Goal: Navigation & Orientation: Find specific page/section

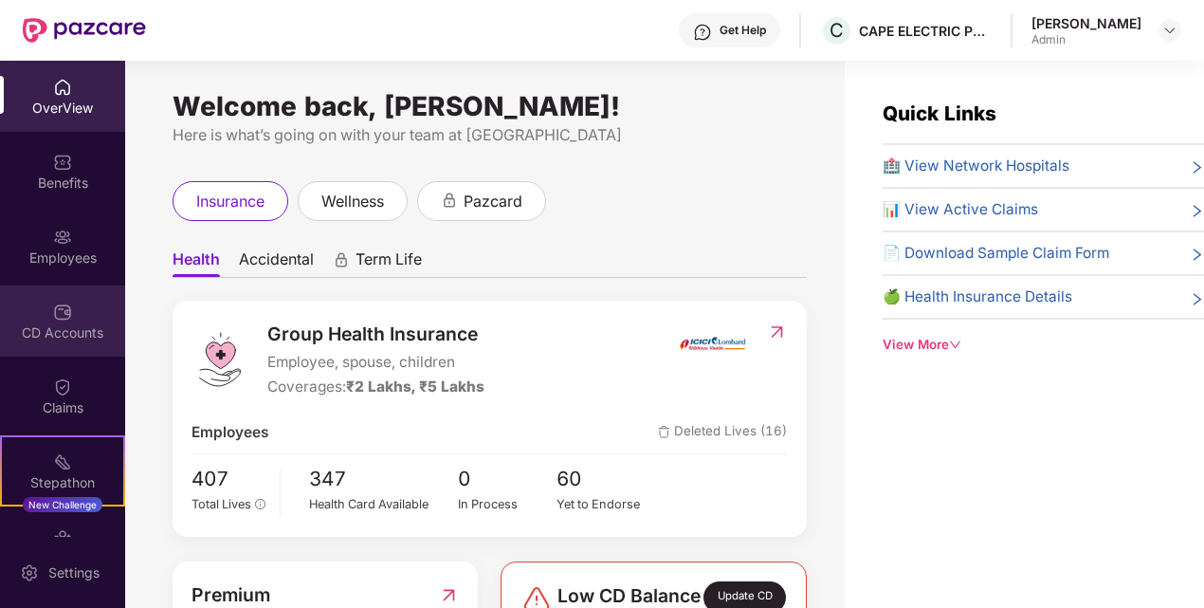
click at [61, 315] on img at bounding box center [62, 311] width 19 height 19
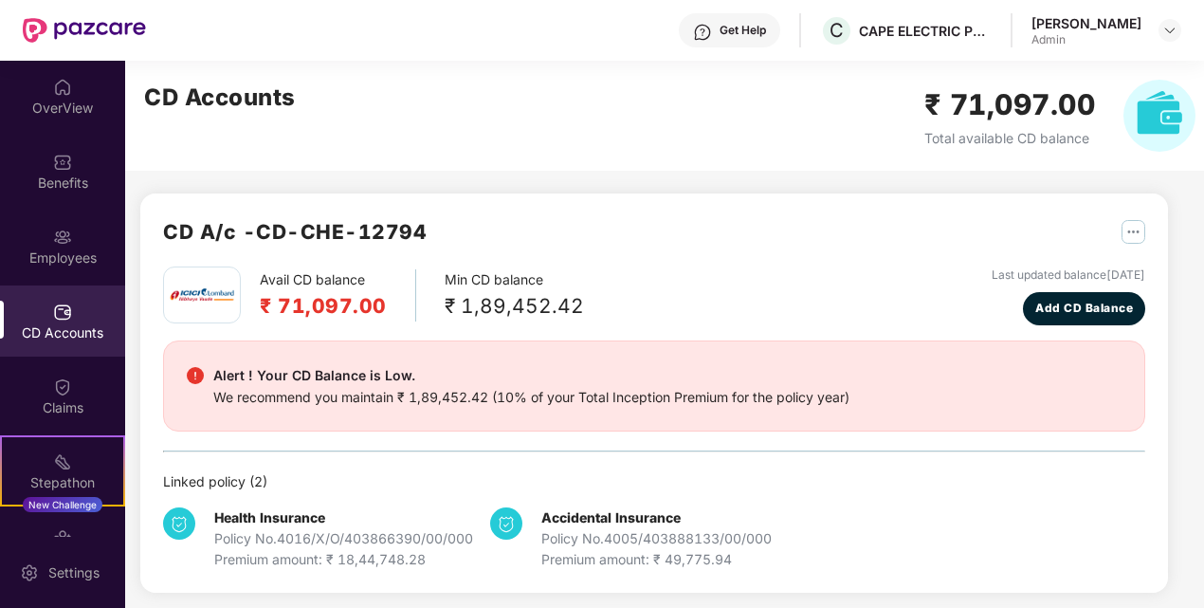
click at [911, 487] on div "Linked policy ( 2 )" at bounding box center [654, 481] width 982 height 21
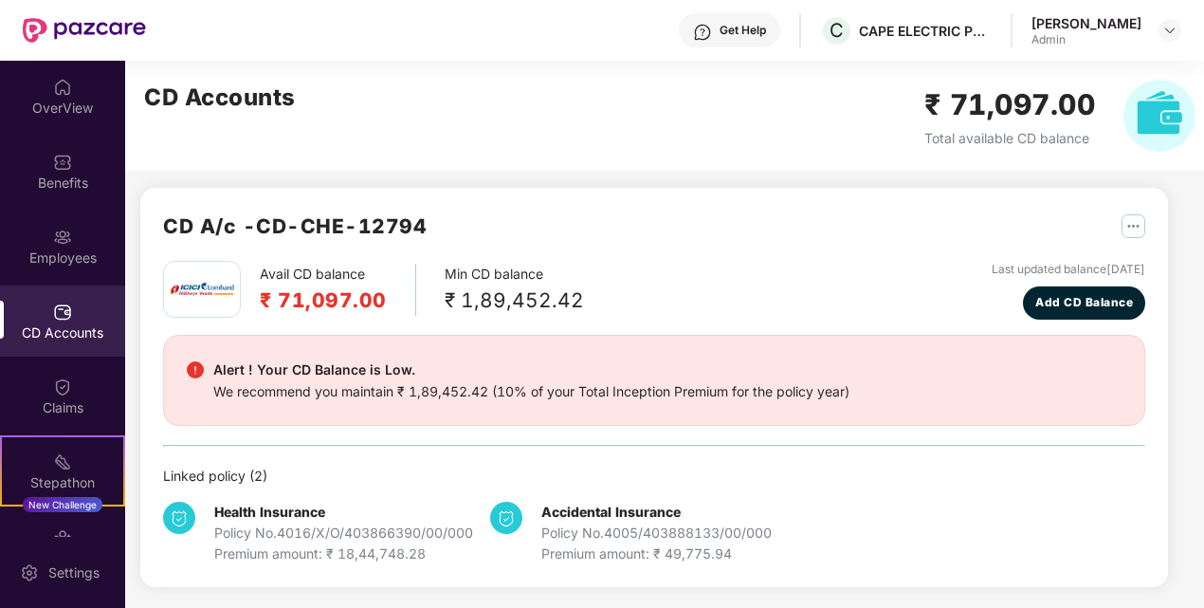
click at [739, 301] on div "Avail CD balance ₹ 71,097.00 Min CD balance ₹ 1,89,452.42 Last updated balance …" at bounding box center [654, 290] width 982 height 59
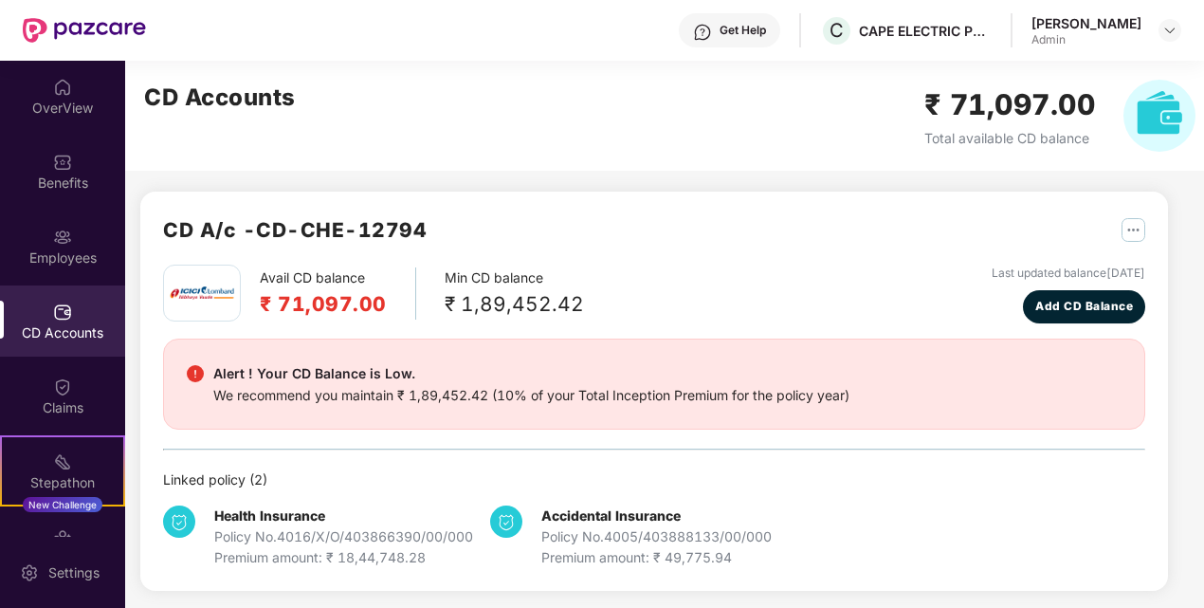
scroll to position [0, 0]
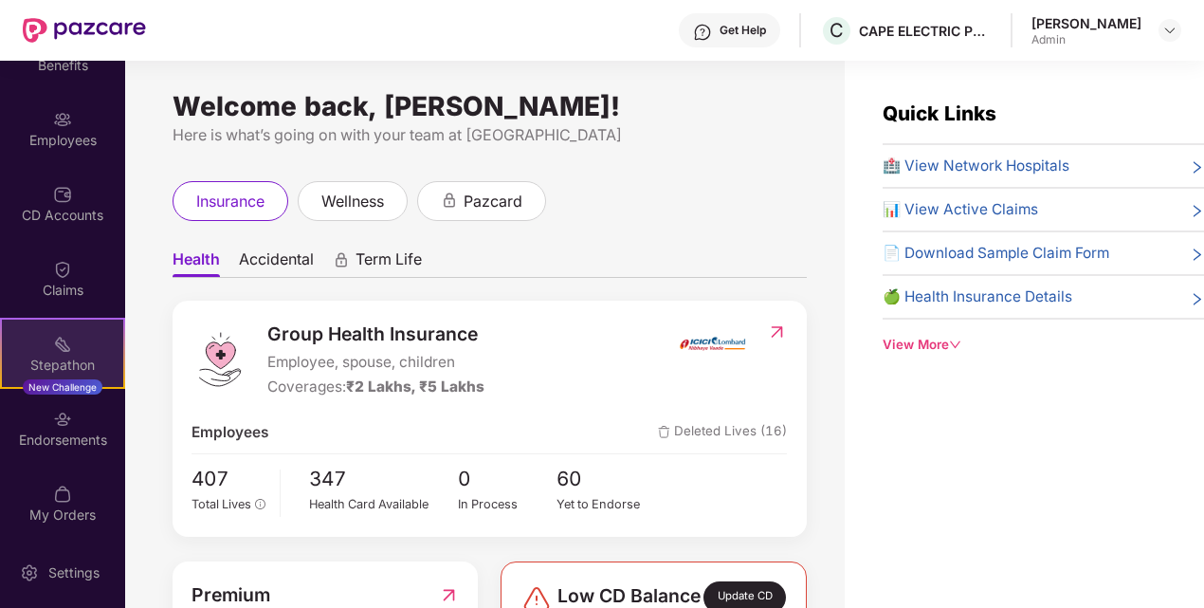
scroll to position [122, 0]
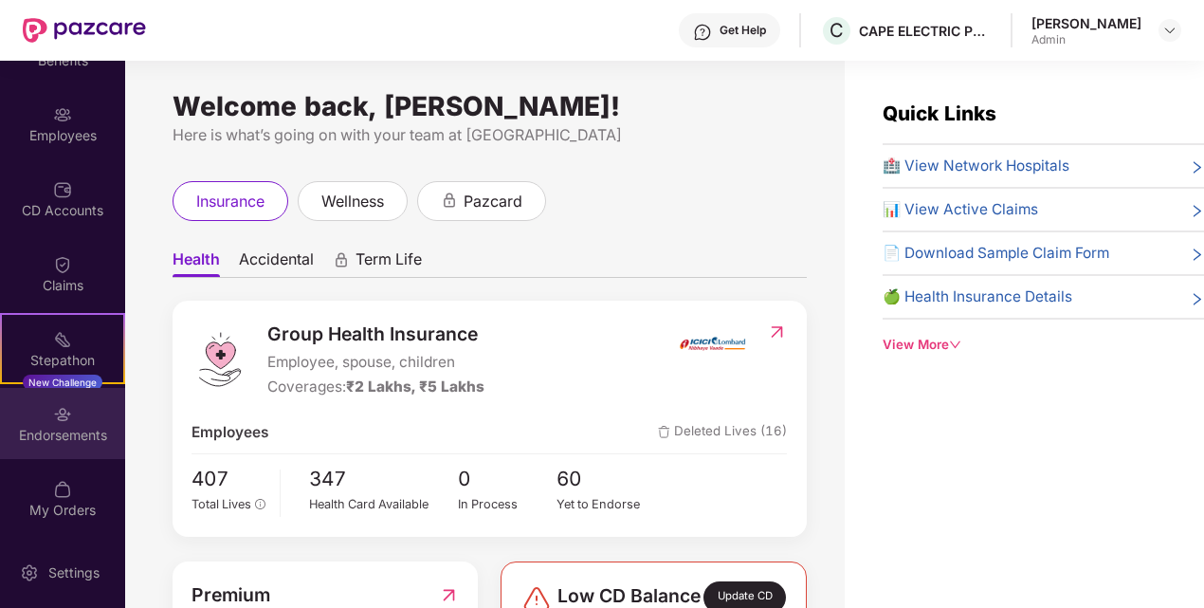
click at [58, 416] on img at bounding box center [62, 414] width 19 height 19
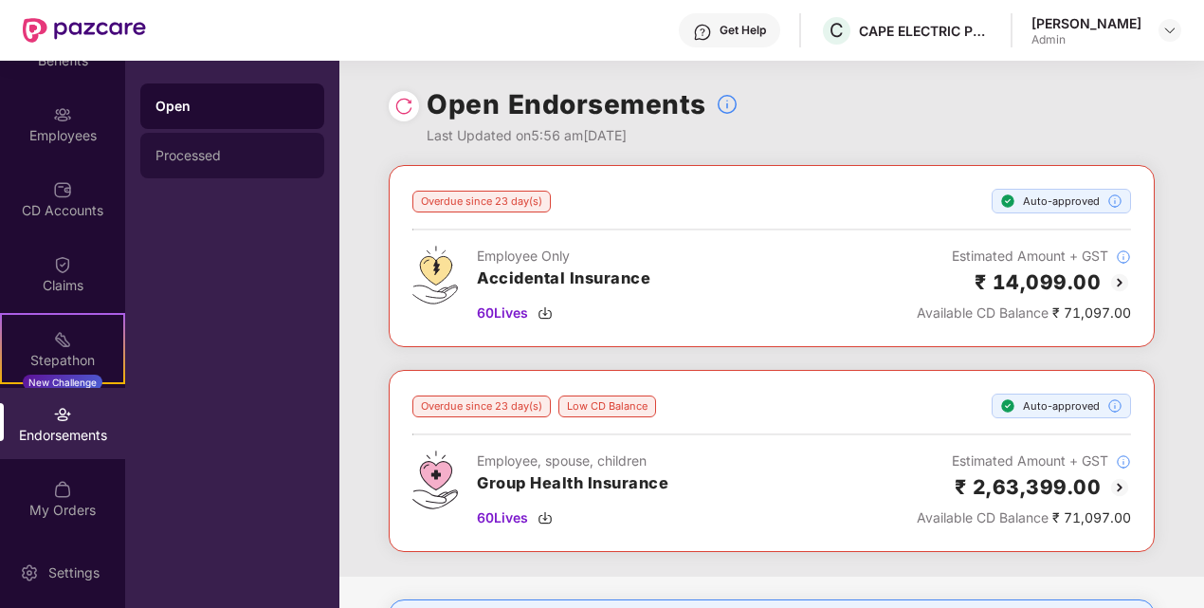
click at [245, 166] on div "Processed" at bounding box center [232, 155] width 184 height 45
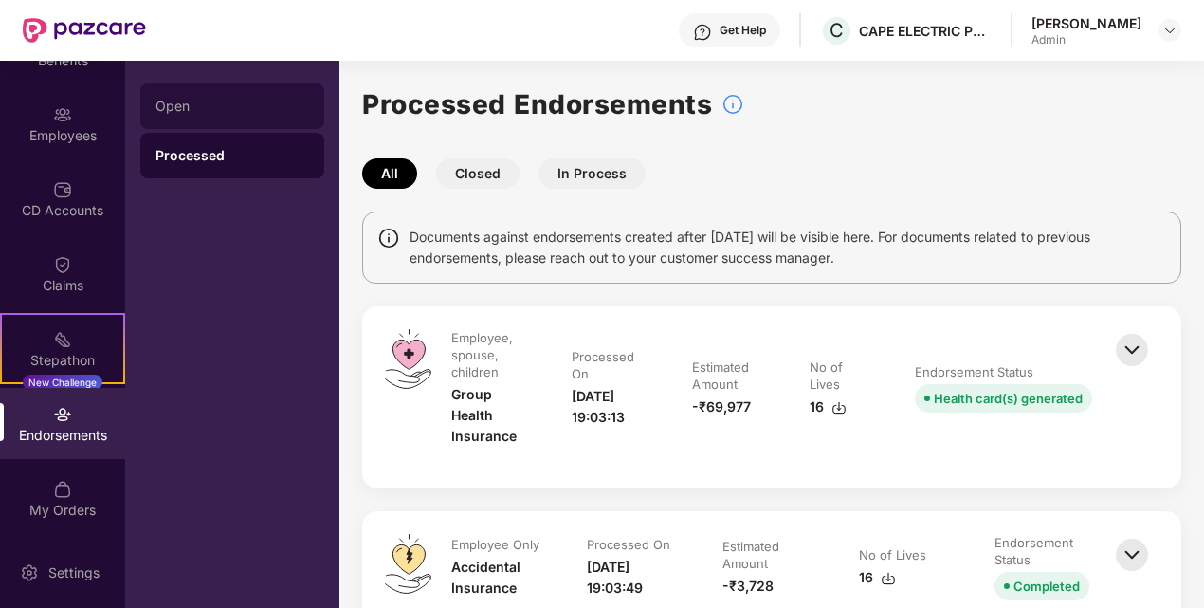
click at [245, 110] on div "Open" at bounding box center [232, 106] width 154 height 15
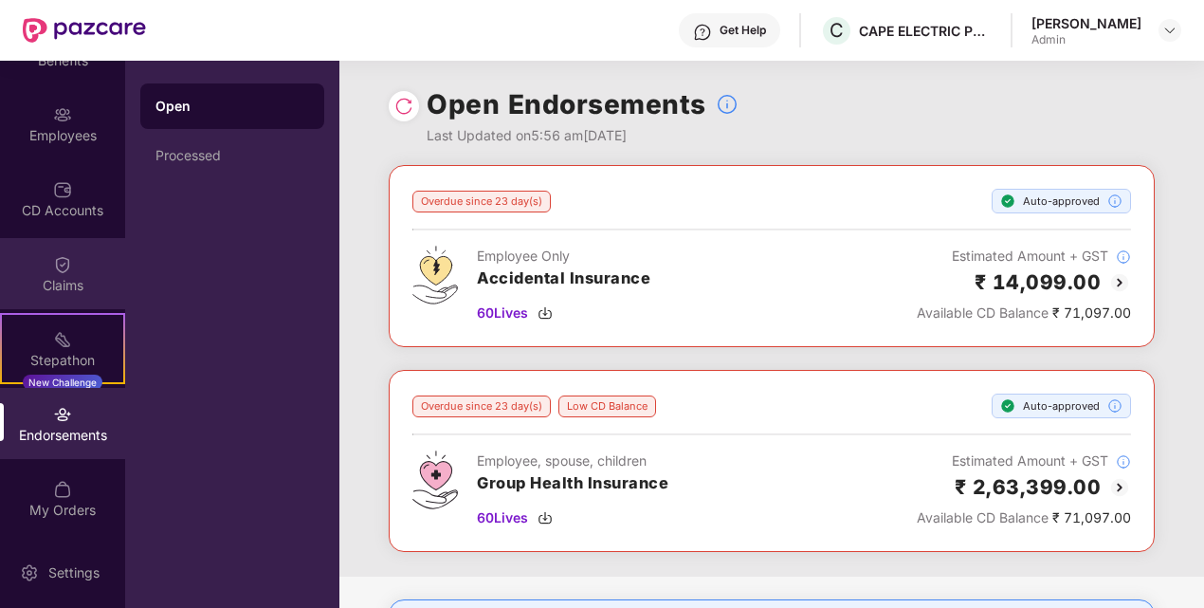
click at [75, 281] on div "Claims" at bounding box center [62, 285] width 125 height 19
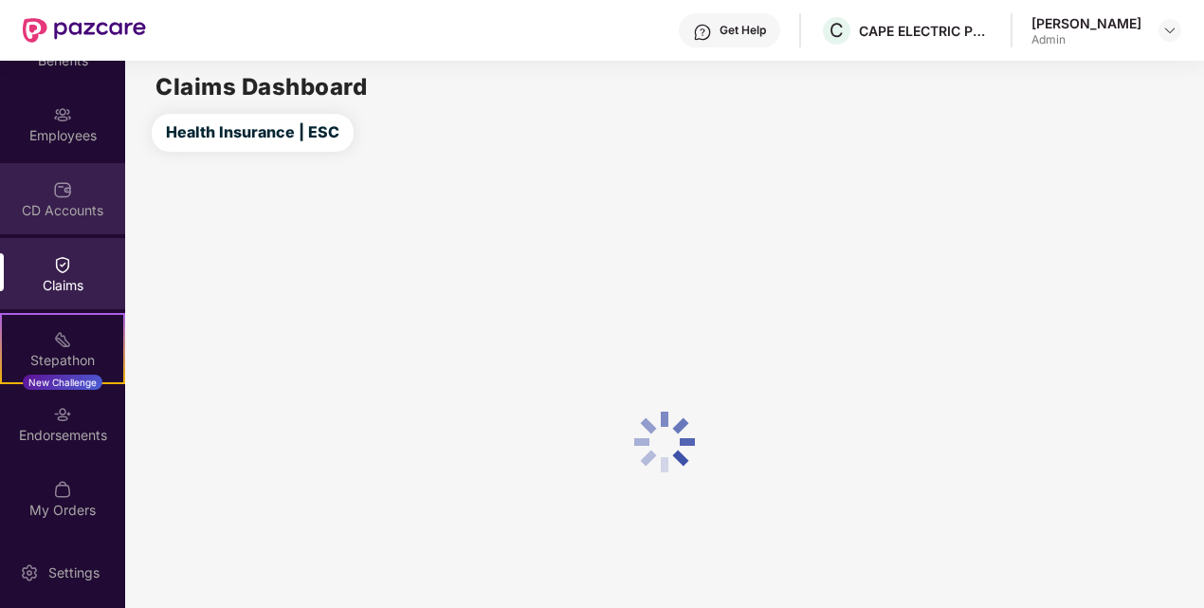
click at [78, 215] on div "CD Accounts" at bounding box center [62, 210] width 125 height 19
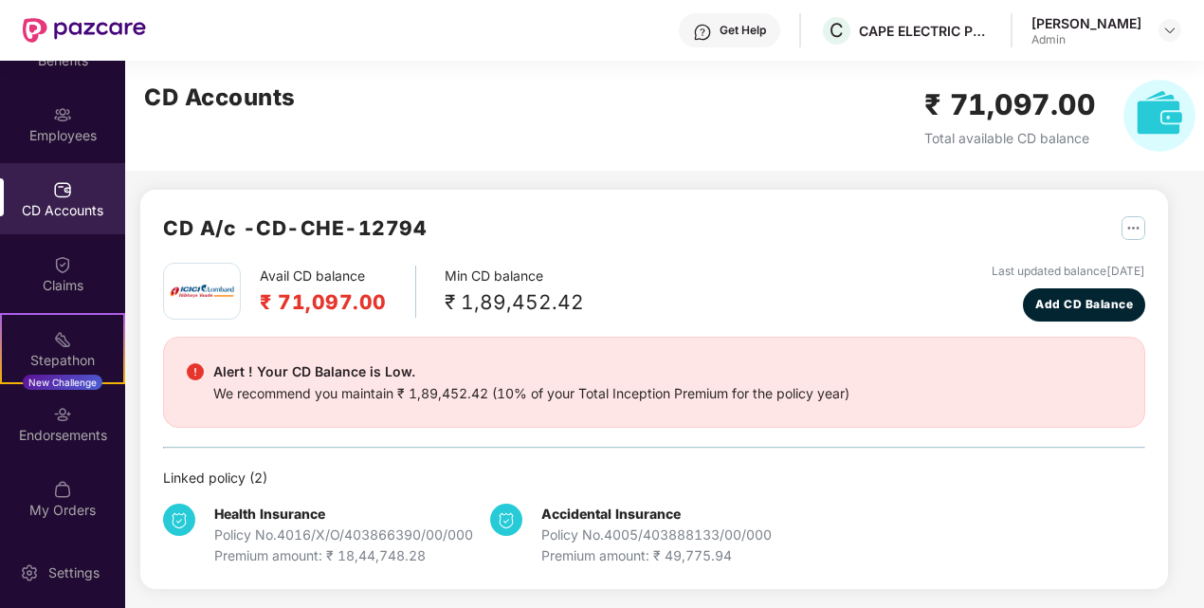
scroll to position [6, 0]
